Goal: Task Accomplishment & Management: Use online tool/utility

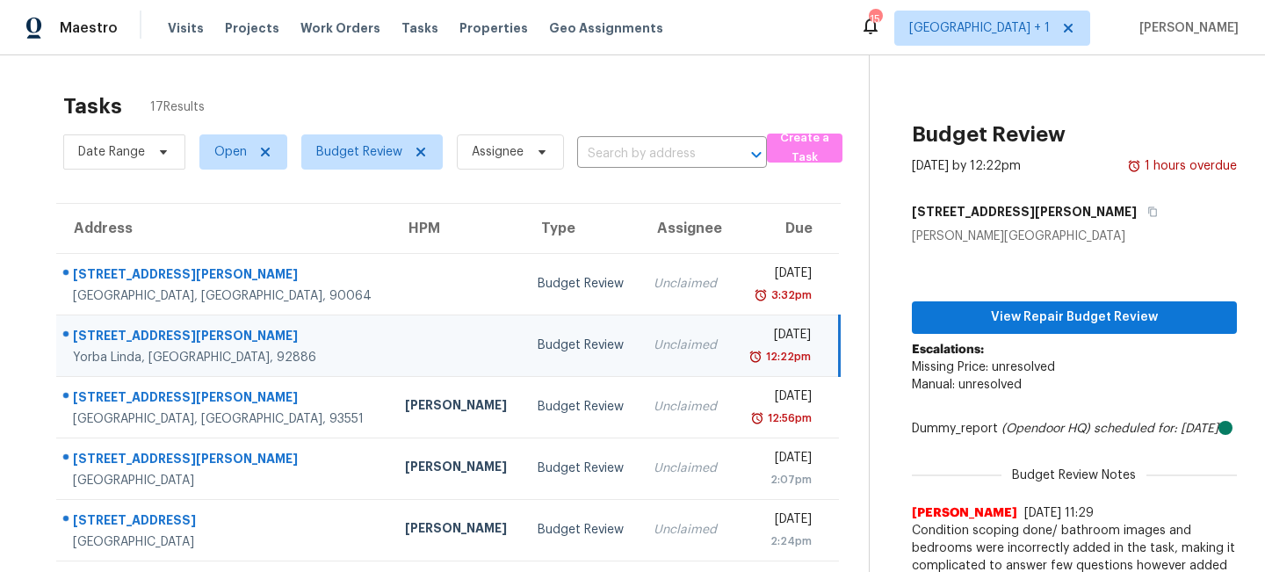
click at [425, 76] on div "Tasks 17 Results Date Range Open Budget Review Assignee ​ Create a Task Address…" at bounding box center [632, 485] width 1265 height 860
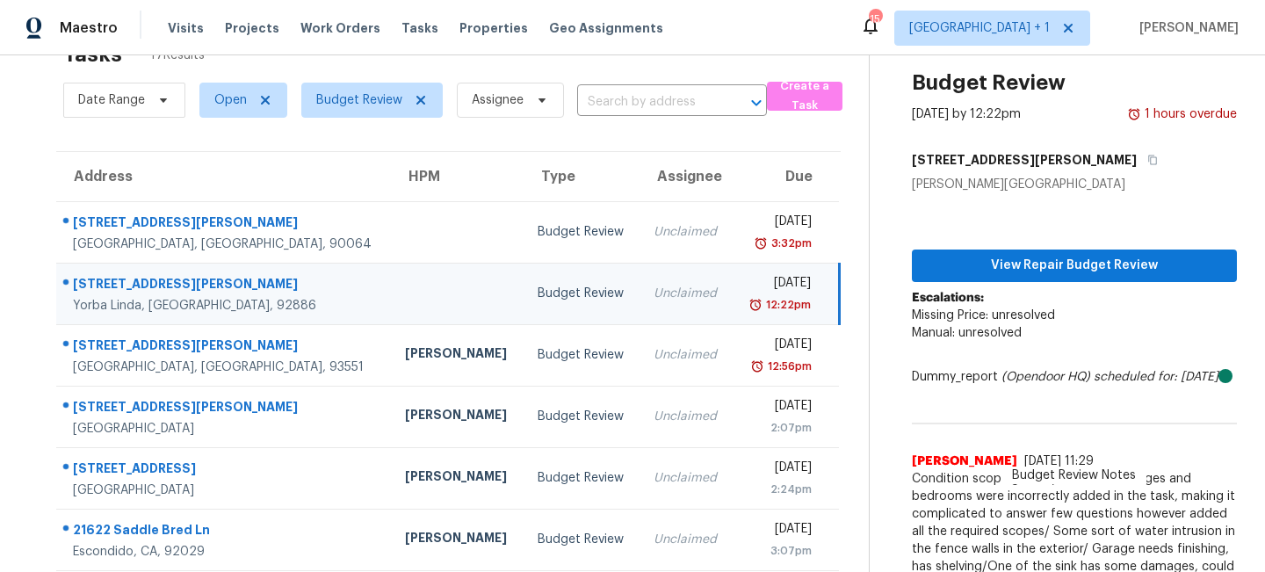
scroll to position [88, 0]
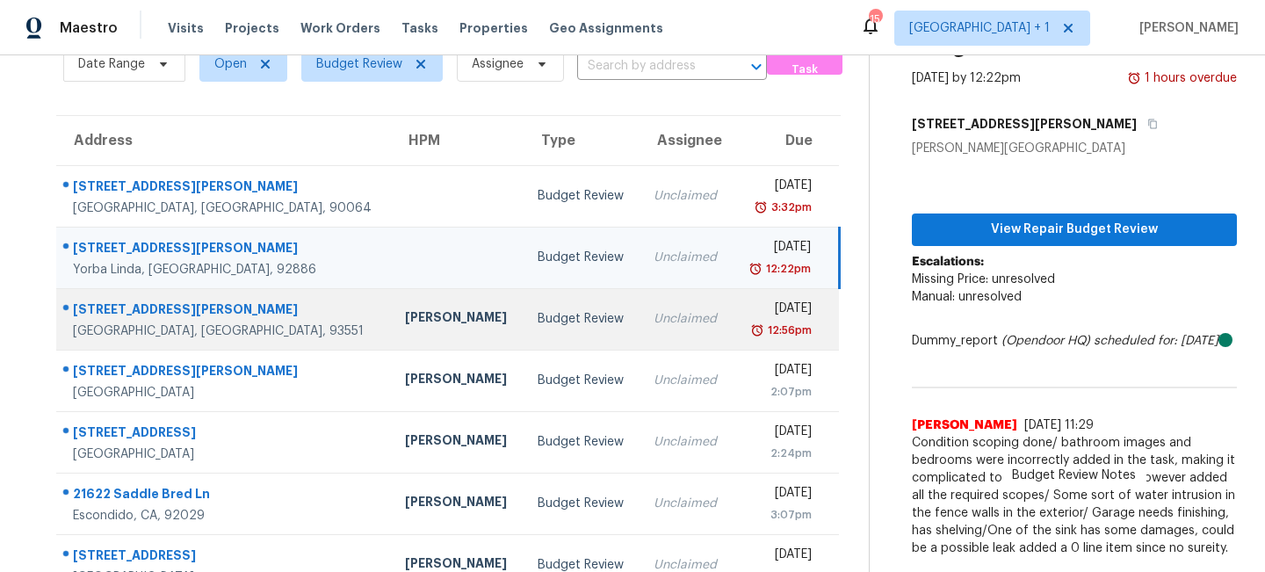
click at [405, 328] on div "[PERSON_NAME]" at bounding box center [457, 319] width 105 height 22
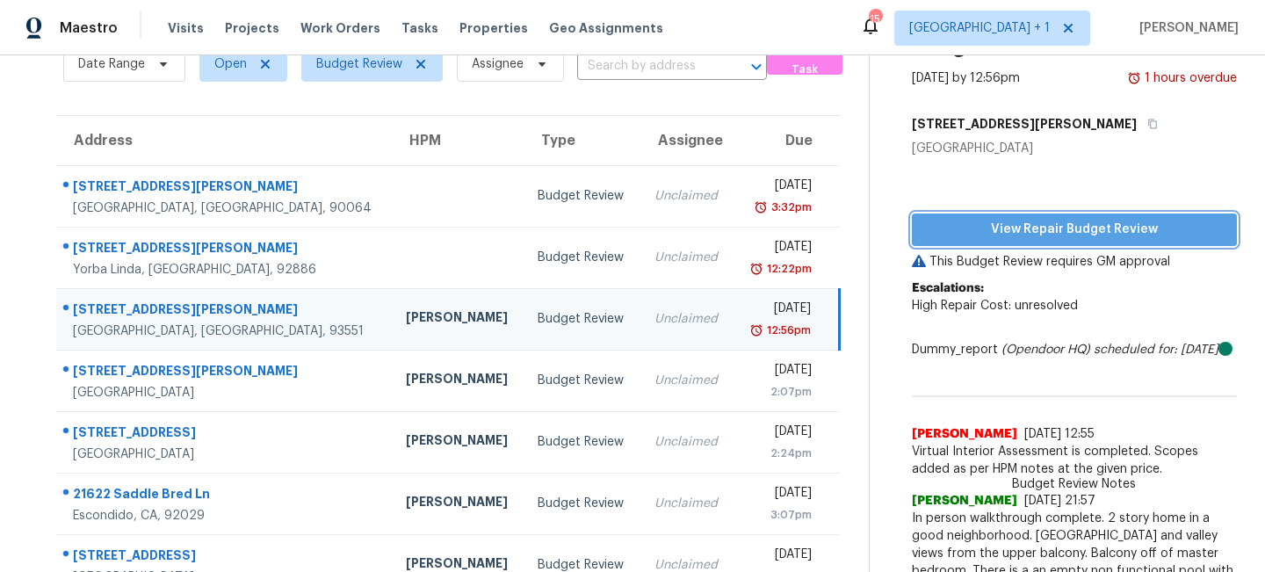
click at [995, 233] on span "View Repair Budget Review" at bounding box center [1074, 230] width 297 height 22
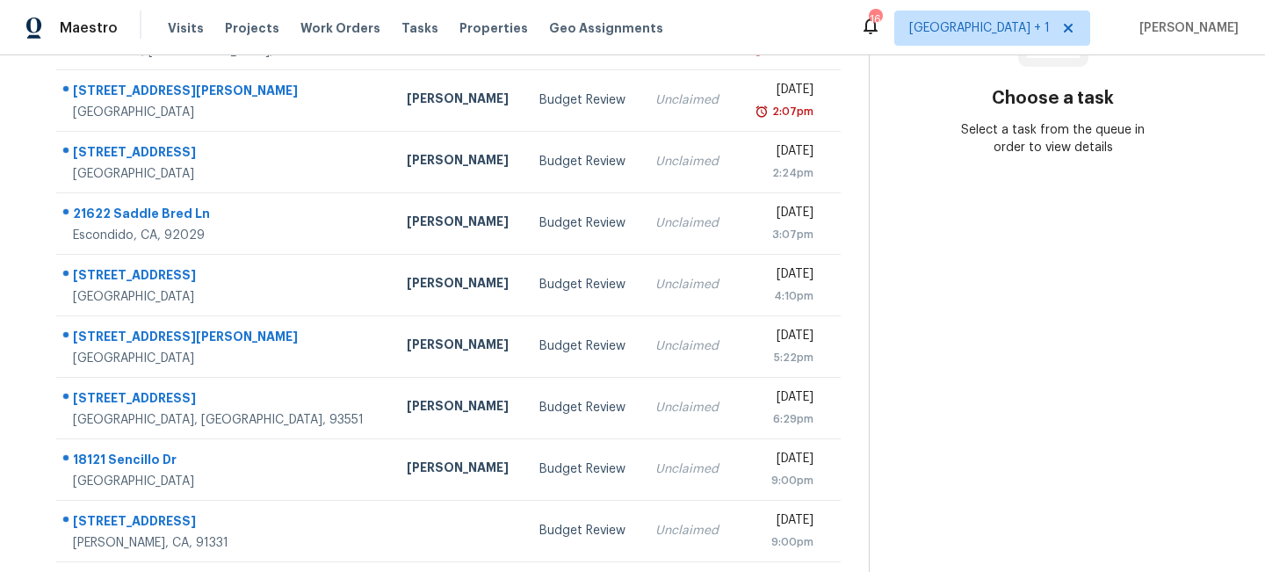
scroll to position [343, 0]
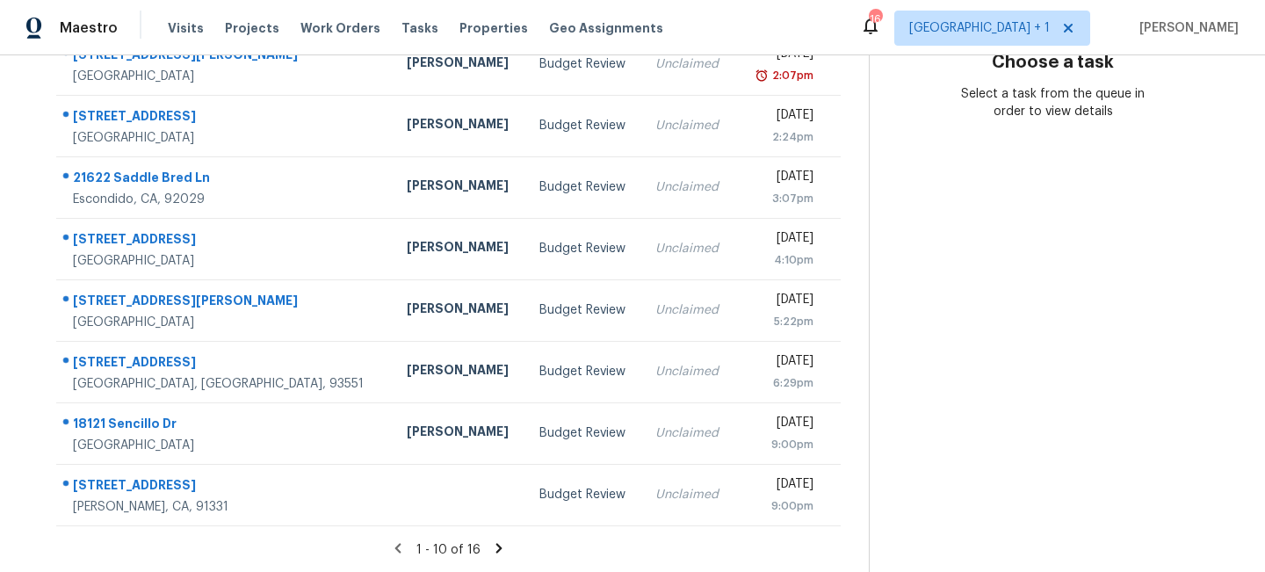
click at [498, 548] on icon at bounding box center [499, 548] width 6 height 10
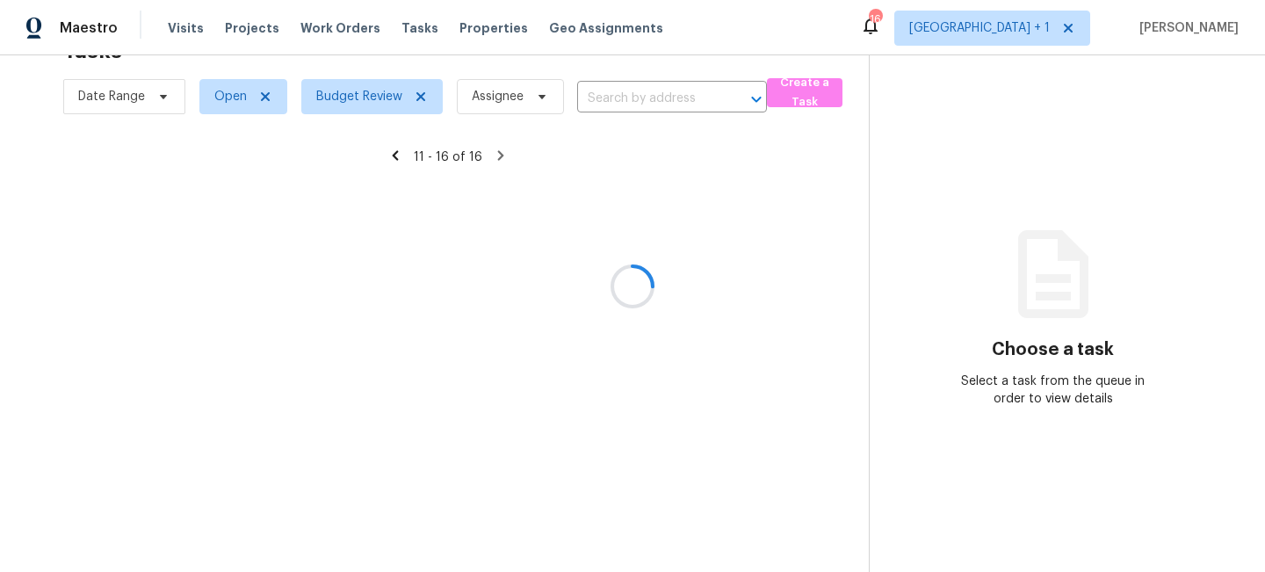
scroll to position [97, 0]
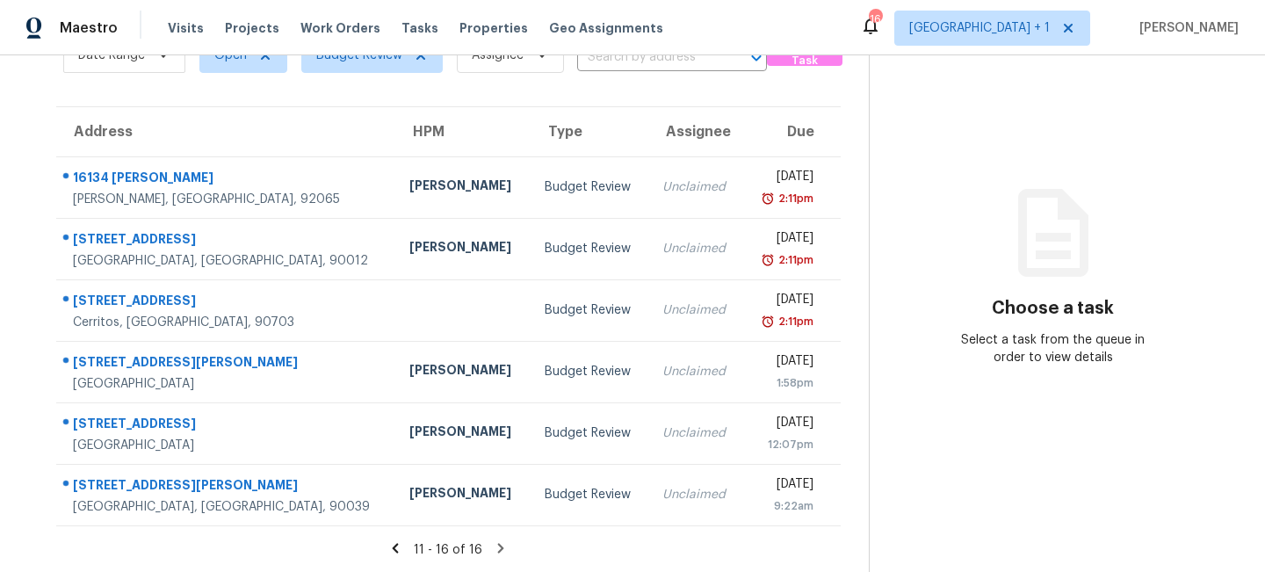
click at [398, 550] on icon at bounding box center [396, 548] width 6 height 10
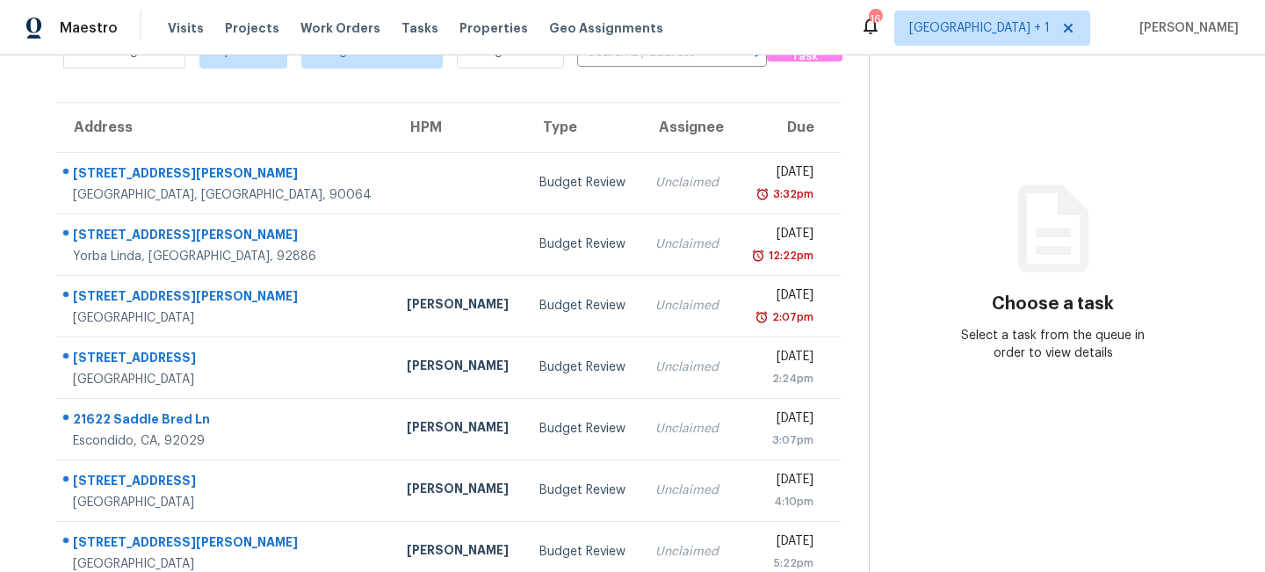
scroll to position [105, 0]
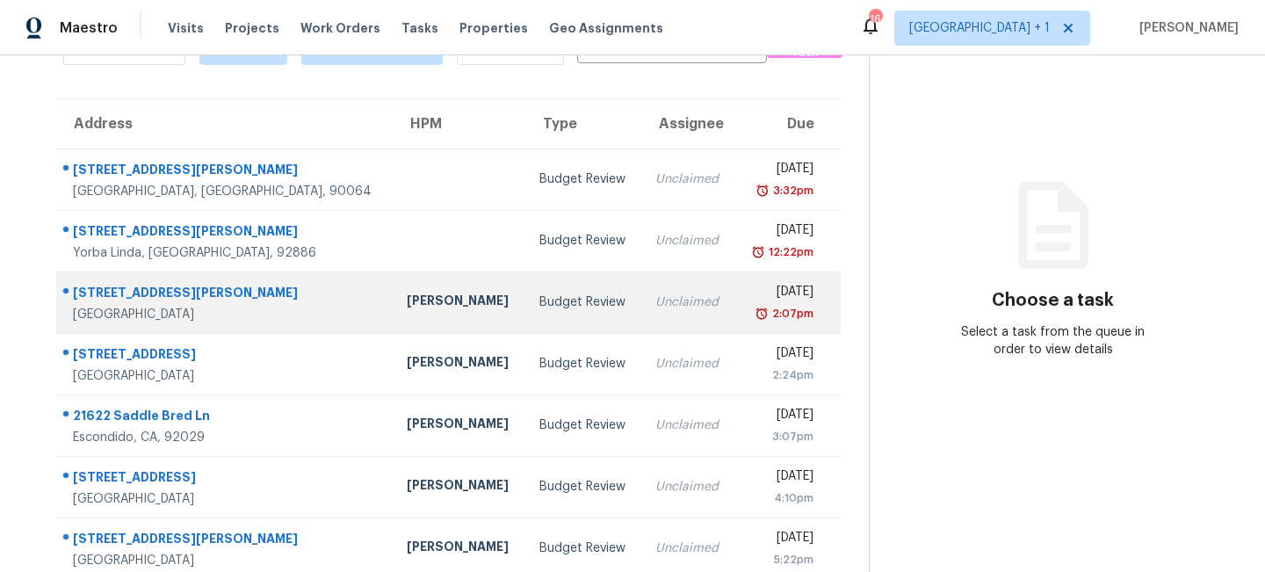
click at [539, 310] on div "Budget Review" at bounding box center [583, 302] width 89 height 18
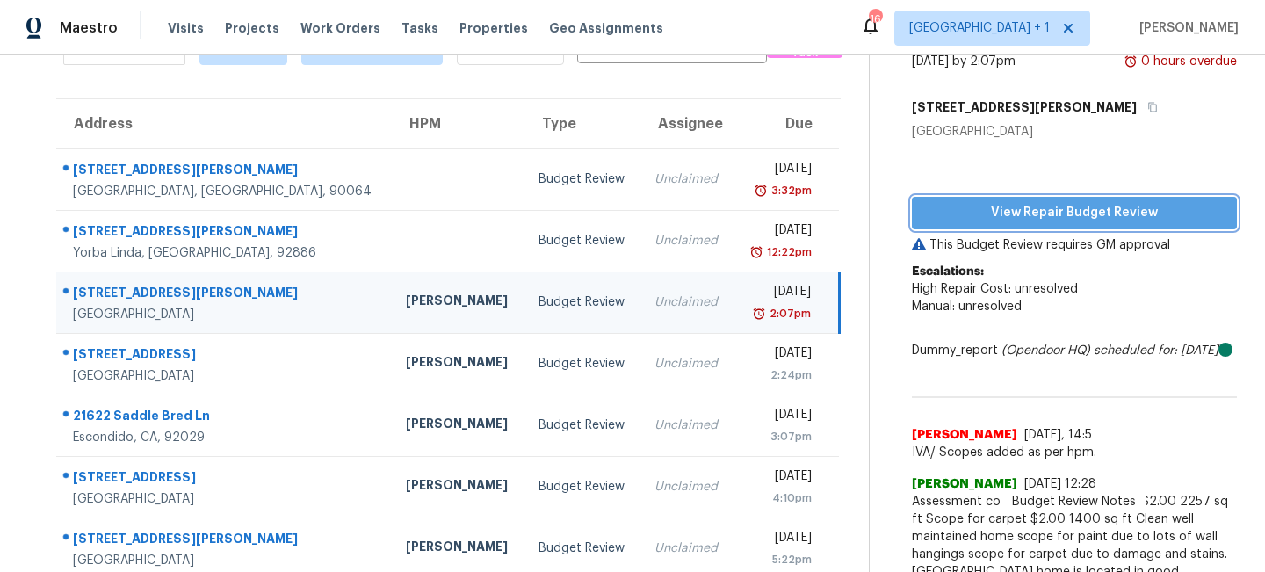
click at [1052, 206] on span "View Repair Budget Review" at bounding box center [1074, 213] width 297 height 22
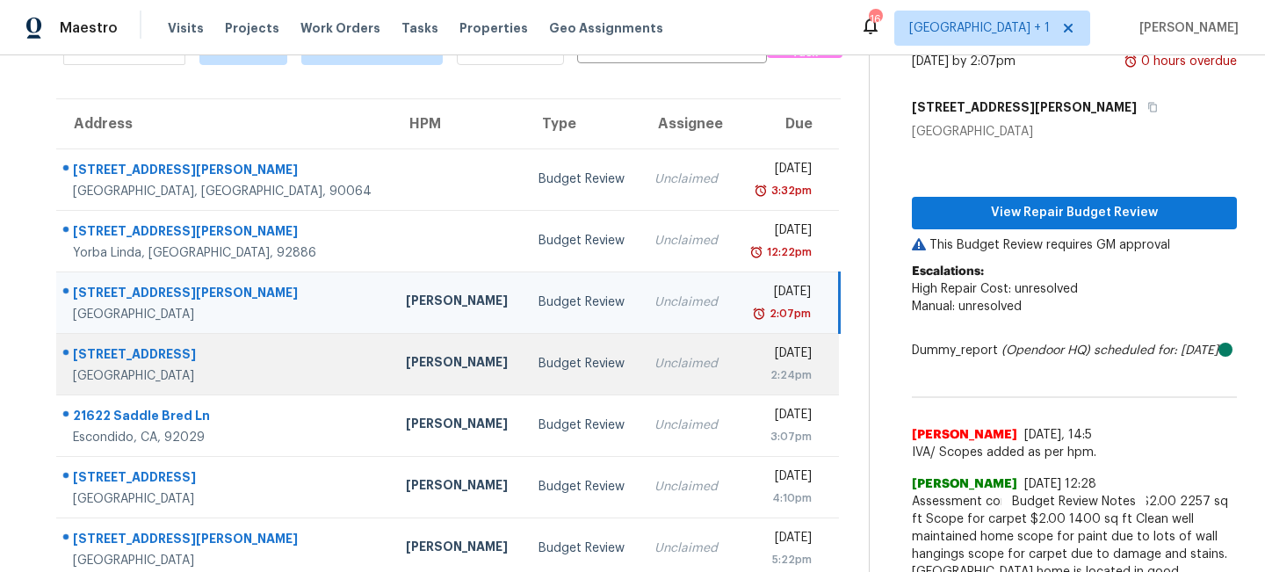
click at [406, 365] on div "[PERSON_NAME]" at bounding box center [458, 364] width 105 height 22
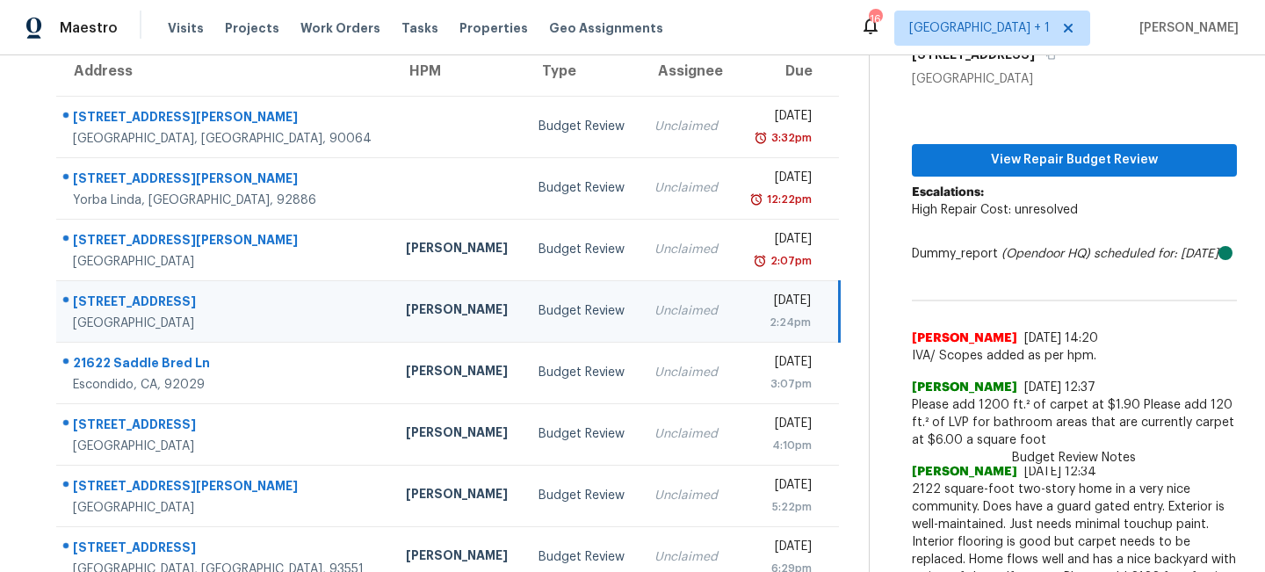
scroll to position [11, 0]
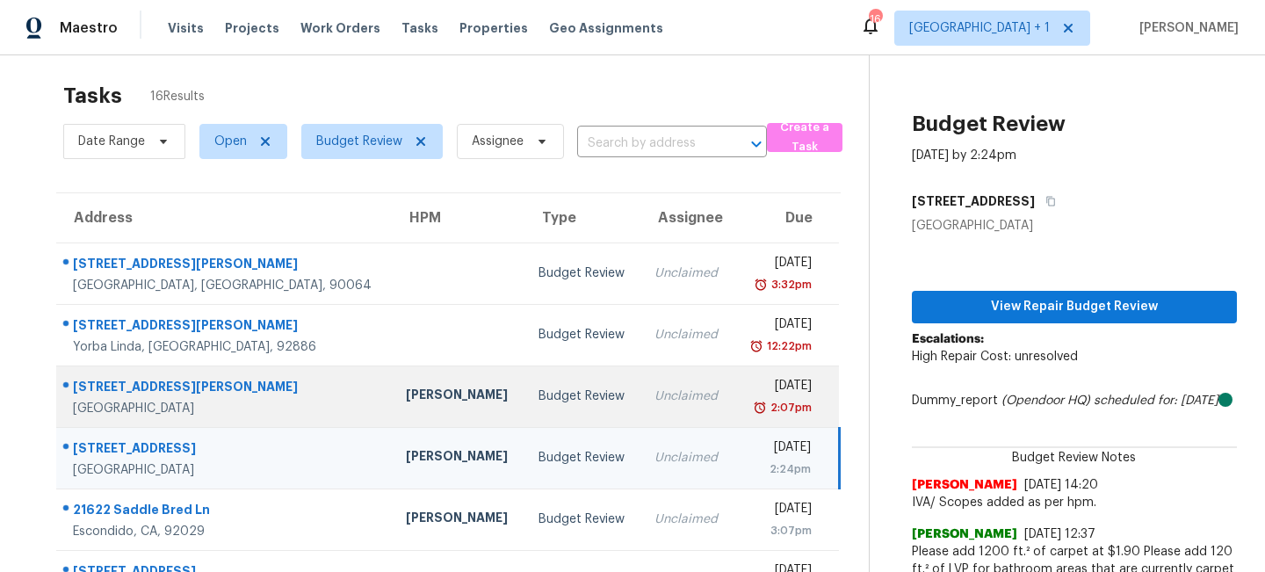
click at [539, 395] on div "Budget Review" at bounding box center [583, 396] width 88 height 18
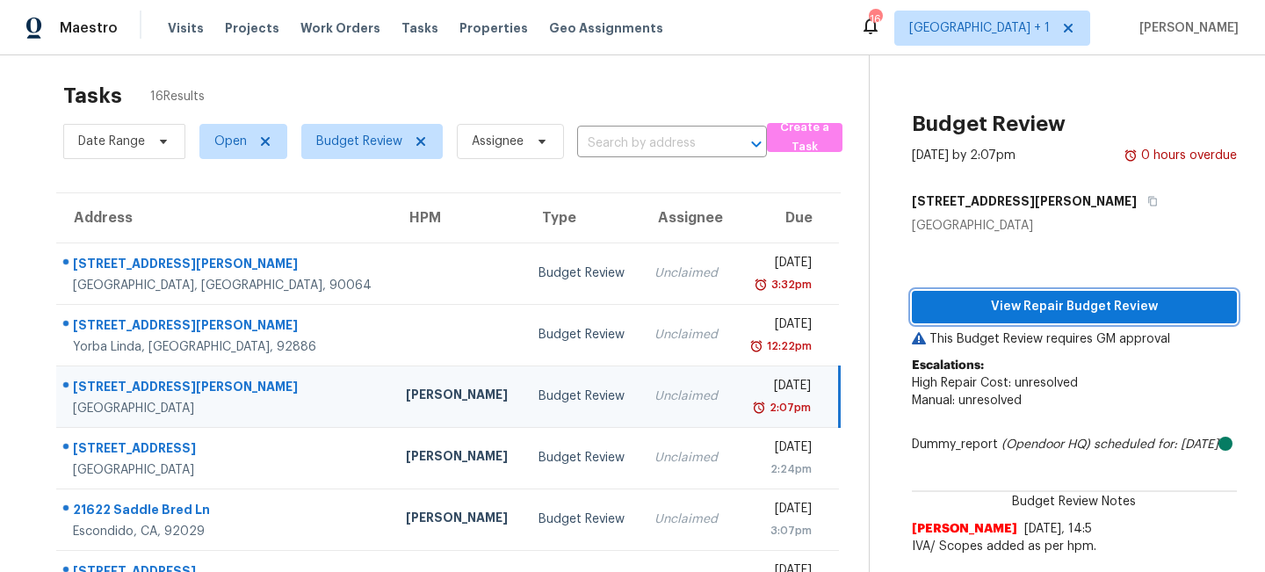
click at [1066, 308] on span "View Repair Budget Review" at bounding box center [1074, 307] width 297 height 22
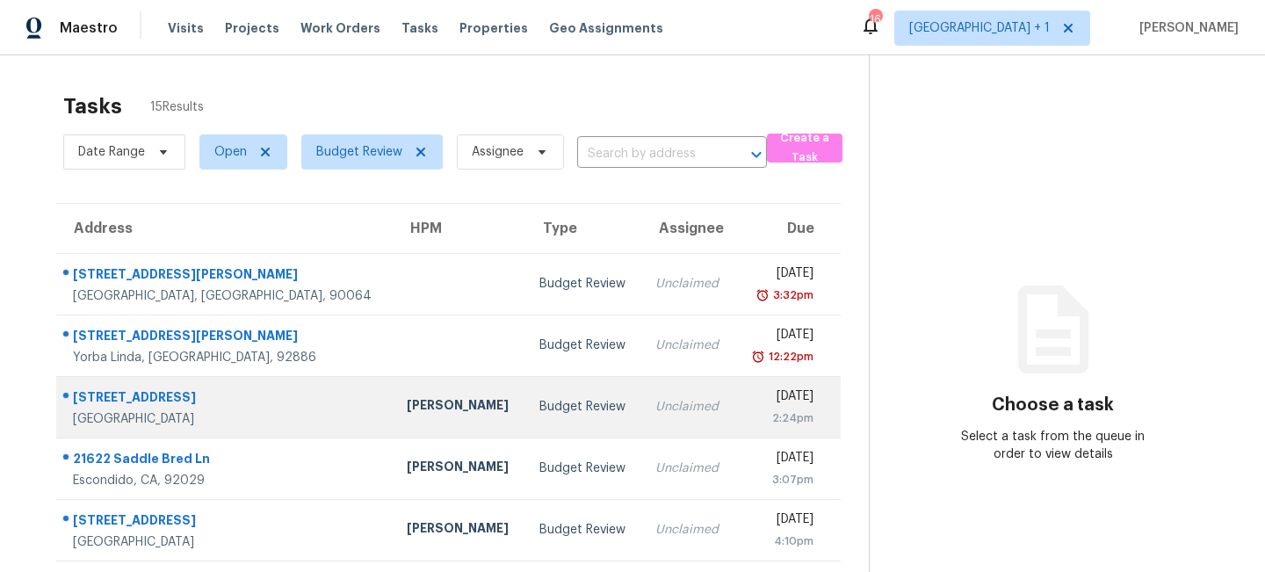
click at [551, 410] on div "Budget Review" at bounding box center [583, 407] width 89 height 18
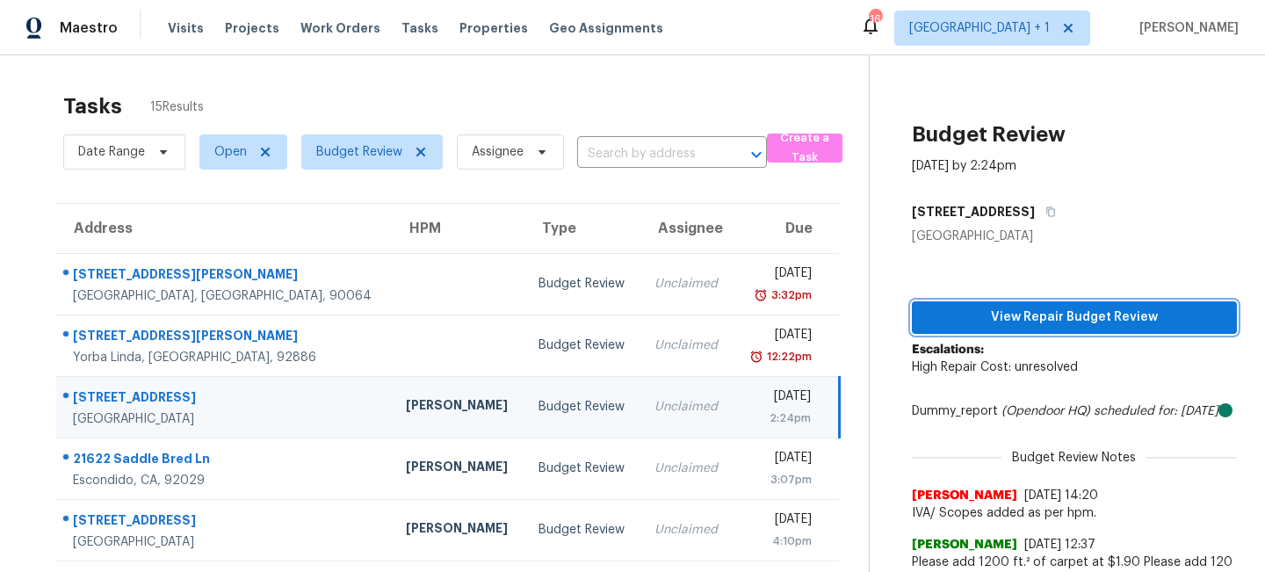
click at [1014, 327] on span "View Repair Budget Review" at bounding box center [1074, 318] width 297 height 22
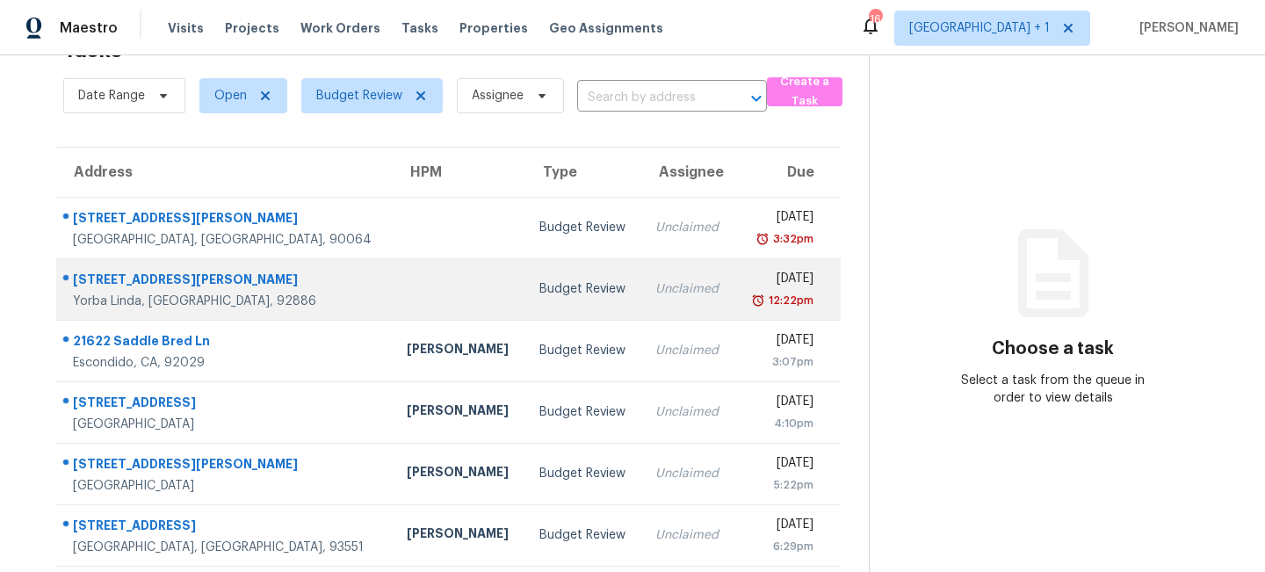
scroll to position [55, 0]
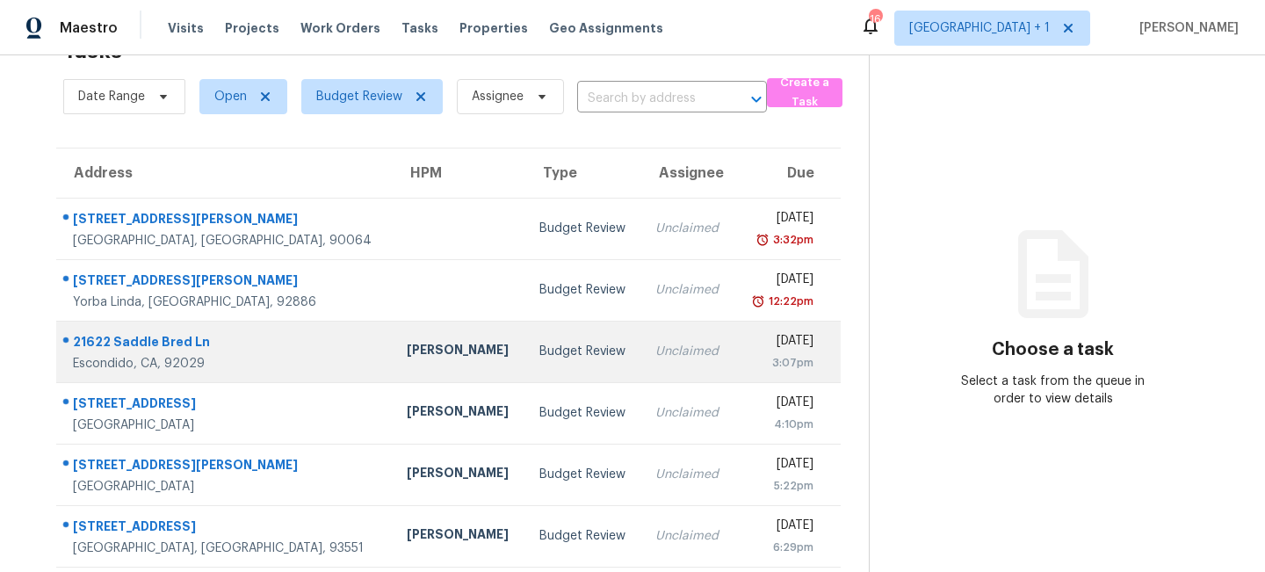
click at [539, 352] on div "Budget Review" at bounding box center [583, 352] width 89 height 18
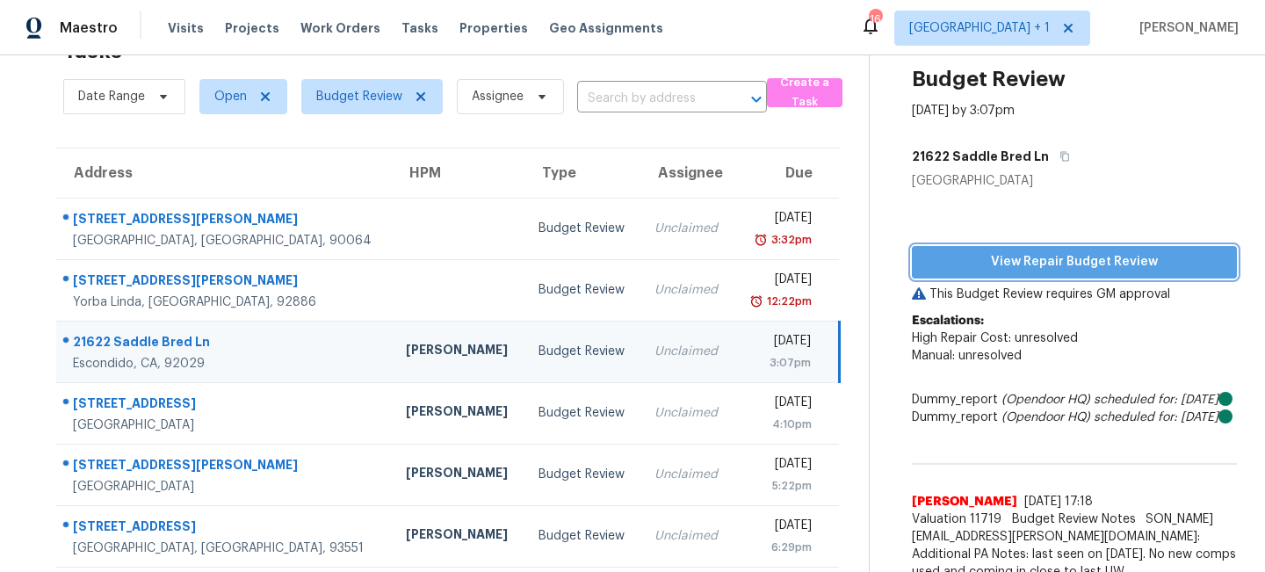
click at [1039, 261] on span "View Repair Budget Review" at bounding box center [1074, 262] width 297 height 22
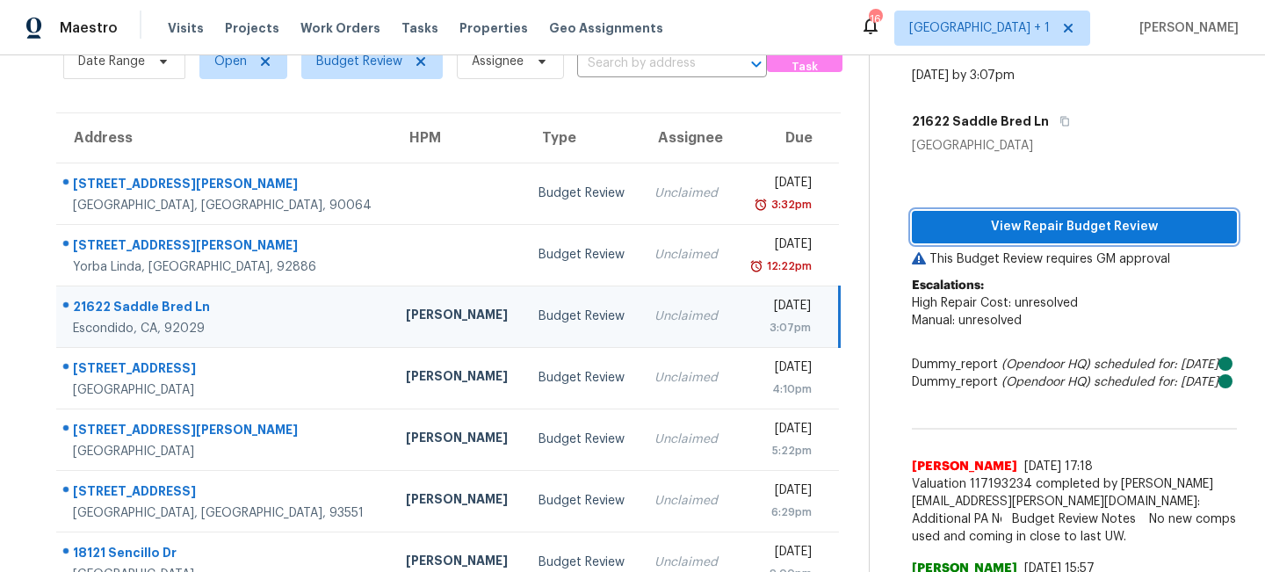
scroll to position [44, 0]
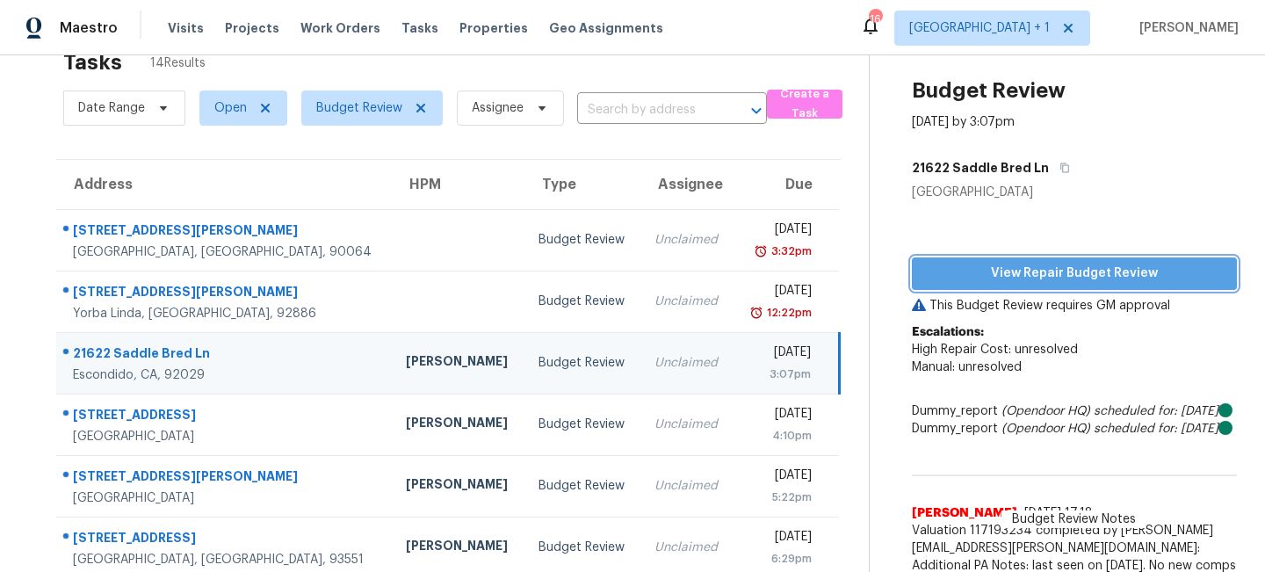
click at [1041, 270] on span "View Repair Budget Review" at bounding box center [1074, 274] width 297 height 22
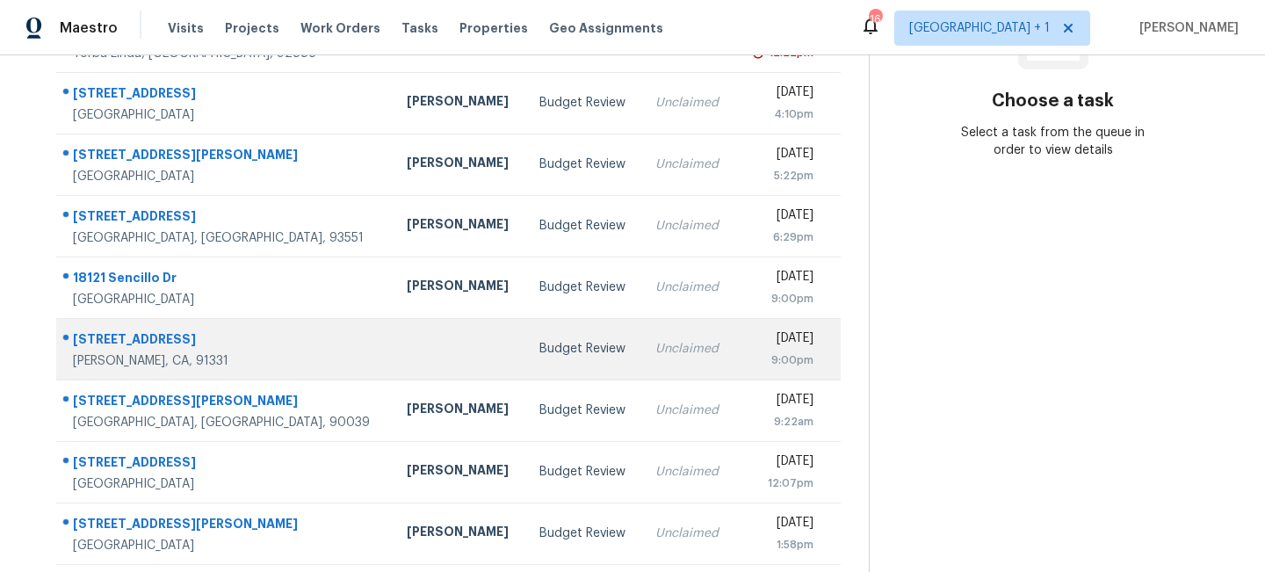
scroll to position [343, 0]
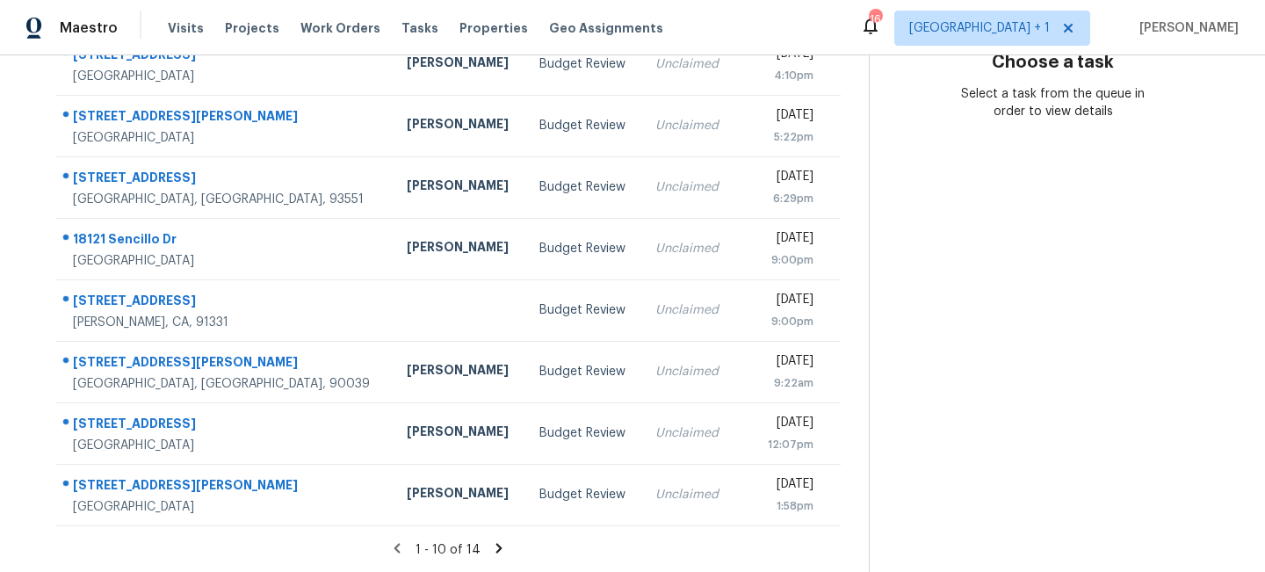
click at [496, 544] on icon at bounding box center [499, 548] width 6 height 10
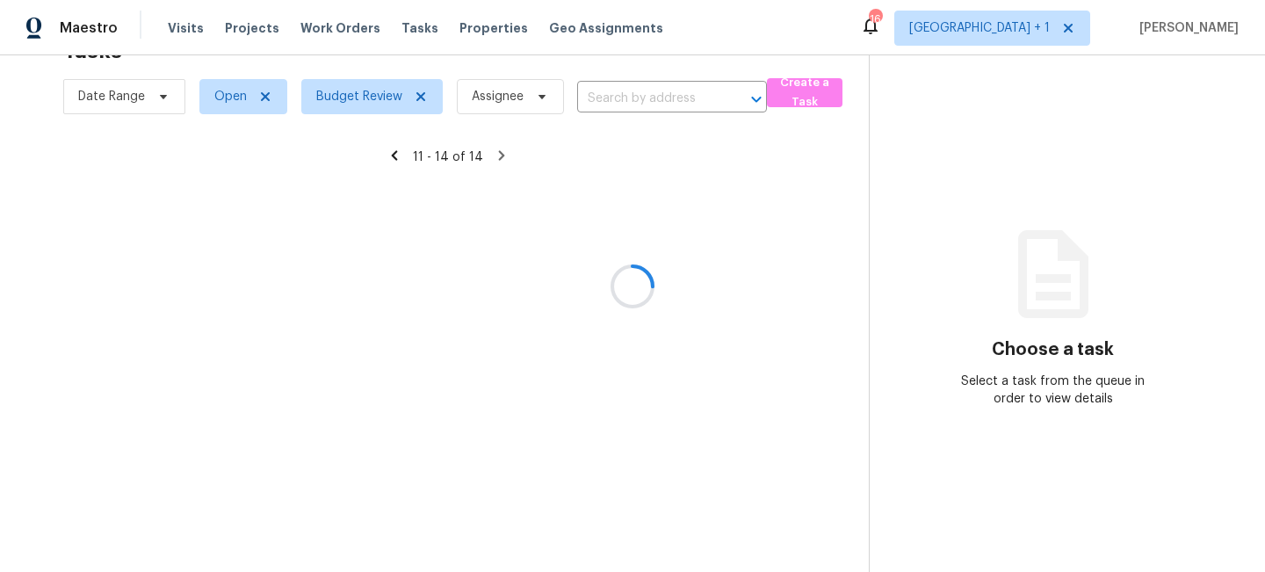
scroll to position [55, 0]
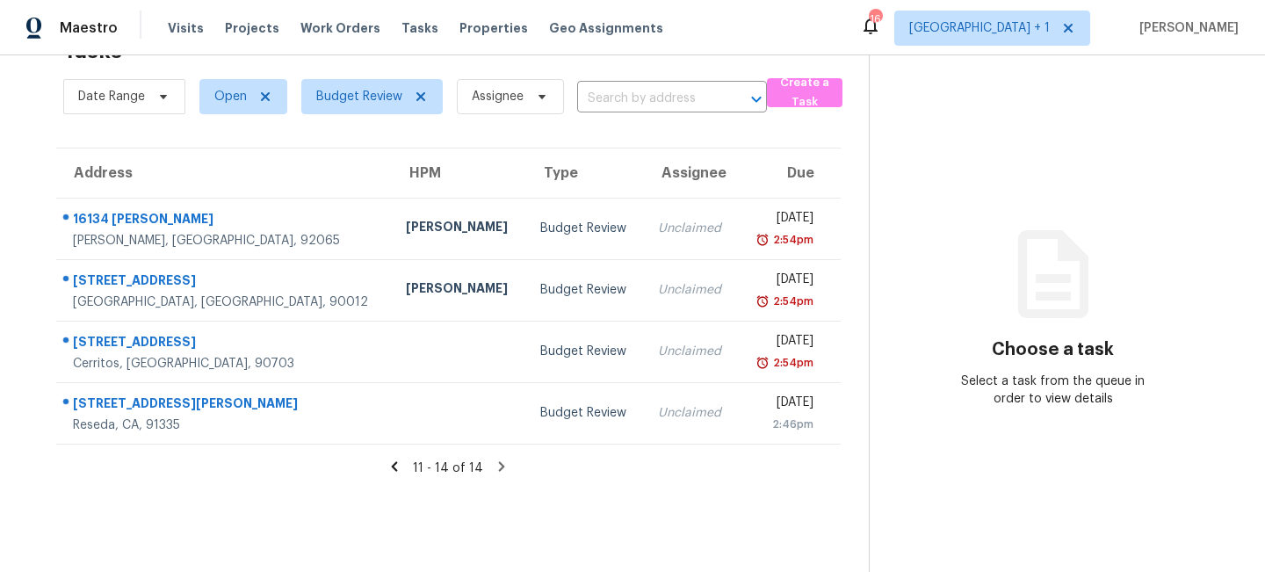
click at [401, 467] on icon at bounding box center [395, 467] width 16 height 16
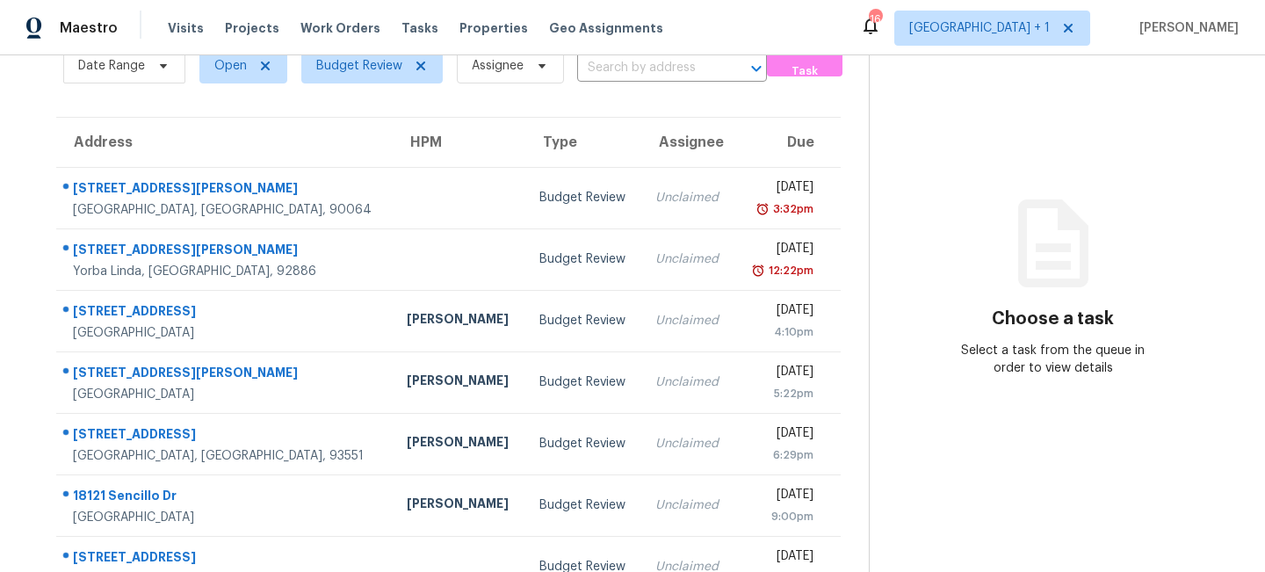
scroll to position [85, 0]
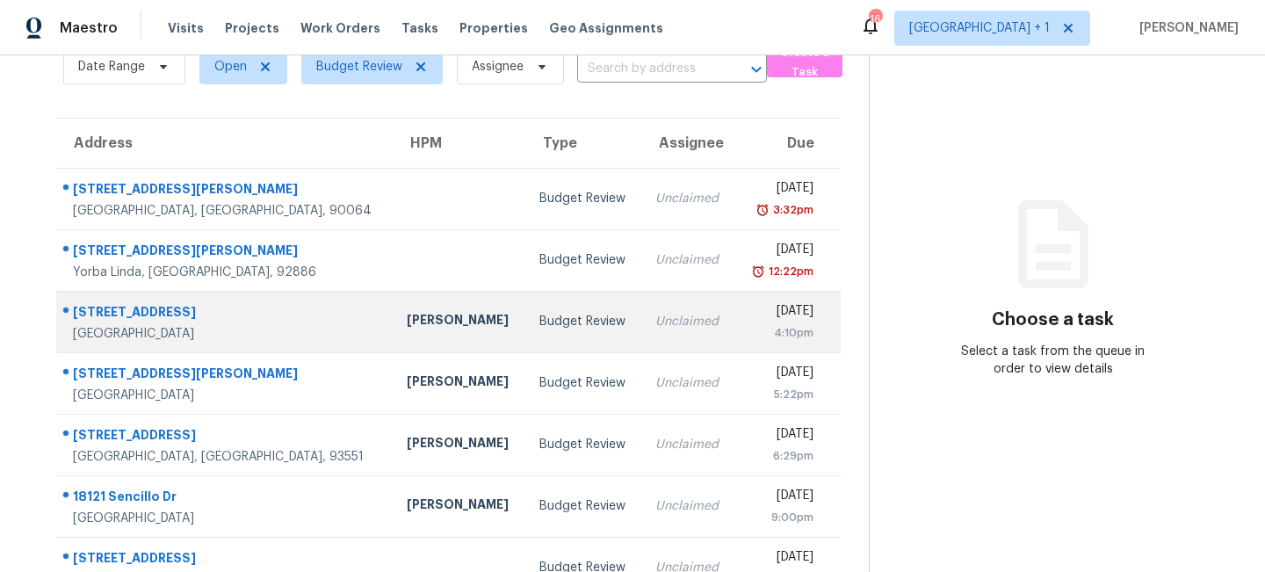
click at [557, 314] on div "Budget Review" at bounding box center [583, 322] width 89 height 18
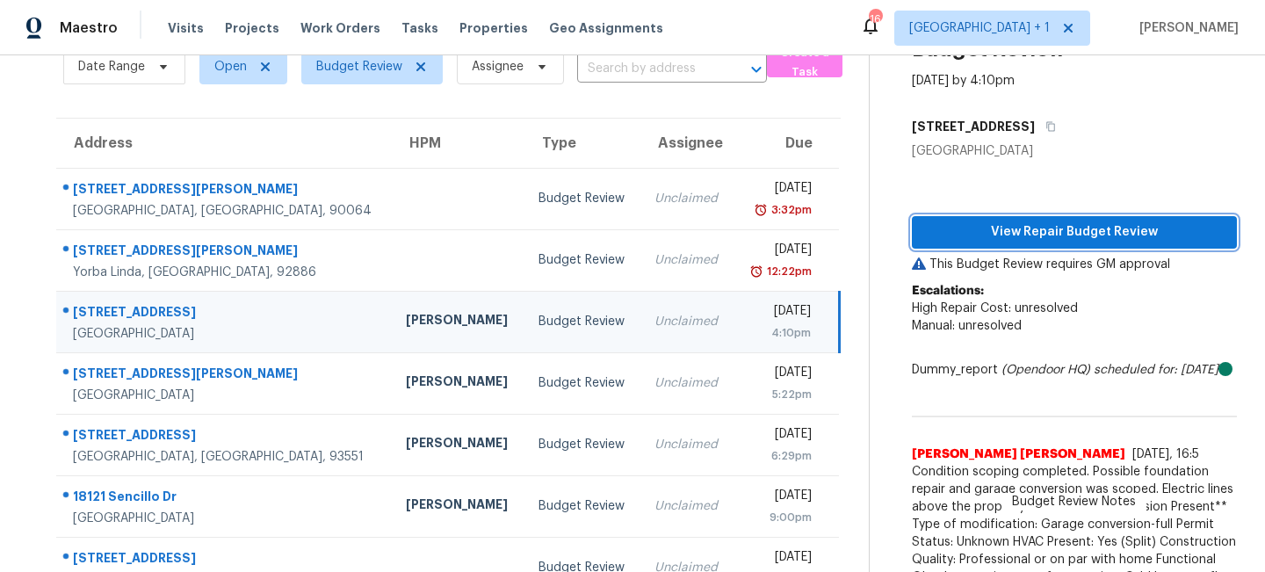
click at [1042, 221] on span "View Repair Budget Review" at bounding box center [1074, 232] width 297 height 22
